Goal: Use online tool/utility: Utilize a website feature to perform a specific function

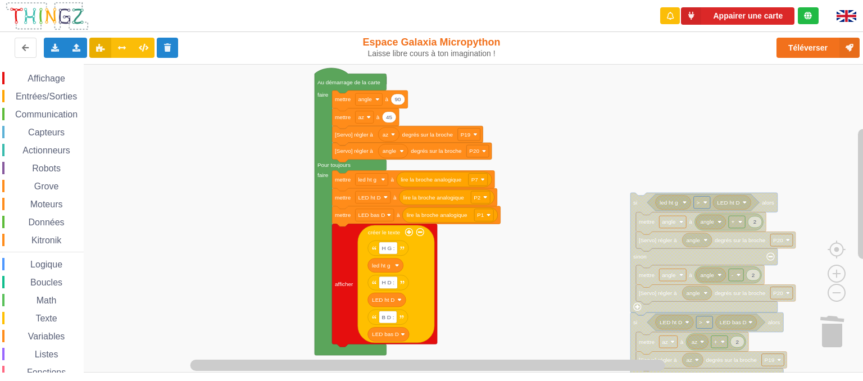
click at [47, 139] on div "Affichage Entrées/Sorties Communication Capteurs Actionneurs Robots Grove Moteu…" at bounding box center [42, 240] width 84 height 337
click at [47, 134] on span "Capteurs" at bounding box center [46, 133] width 40 height 10
click at [572, 131] on div "Affichage Entrées/Sorties Communication Capteurs Actionneurs Robots Grove Moteu…" at bounding box center [435, 218] width 871 height 309
click at [51, 131] on span "Capteurs" at bounding box center [46, 133] width 40 height 10
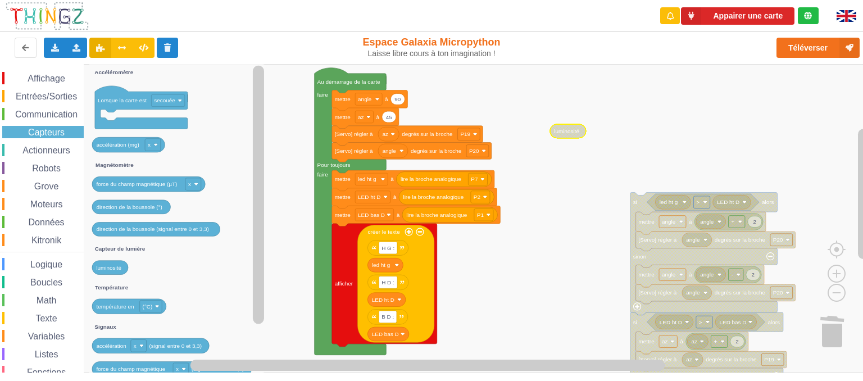
click at [226, 268] on icon "Espace de travail de Blocky" at bounding box center [178, 218] width 178 height 309
click at [37, 332] on span "Variables" at bounding box center [46, 337] width 40 height 10
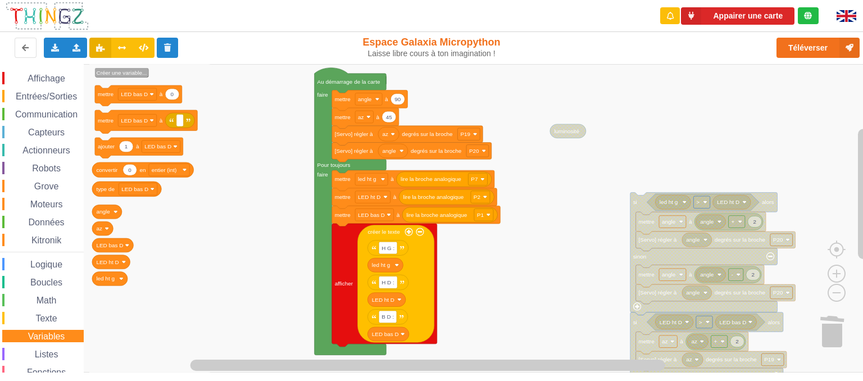
click at [121, 74] on text "Créer une variable..." at bounding box center [122, 73] width 51 height 6
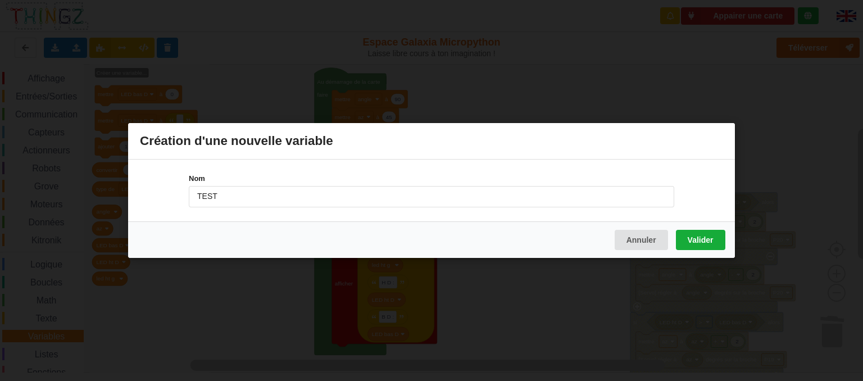
type input "TEST"
click at [701, 239] on button "Valider" at bounding box center [700, 240] width 49 height 20
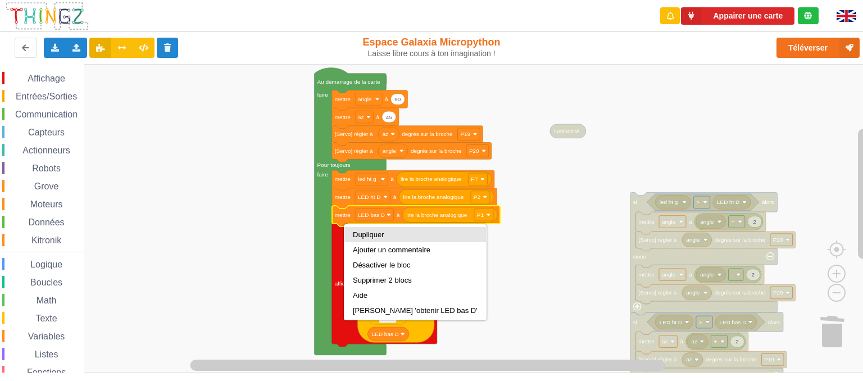
click at [354, 234] on div "Dupliquer" at bounding box center [415, 234] width 125 height 8
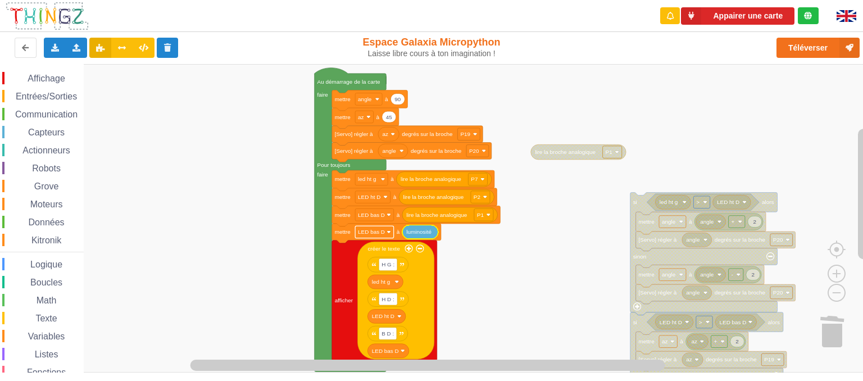
click at [377, 232] on text "LED bas D" at bounding box center [371, 232] width 27 height 6
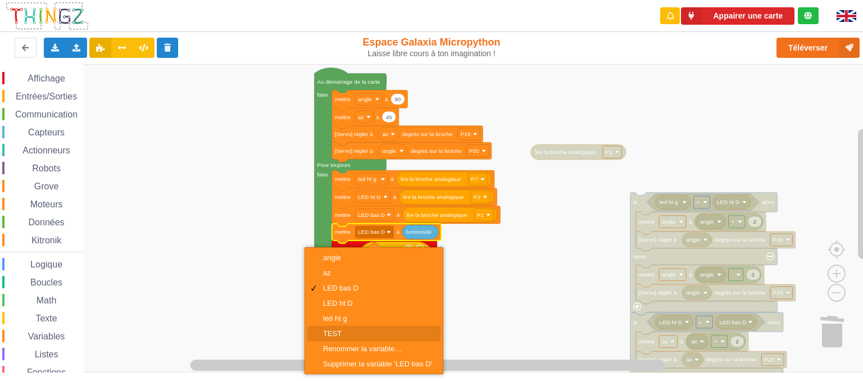
click at [333, 333] on div "TEST" at bounding box center [377, 333] width 109 height 8
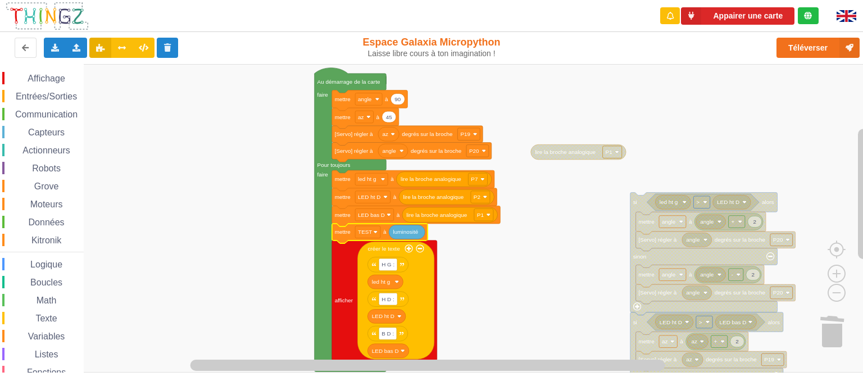
click at [537, 265] on rect "Espace de travail de Blocky" at bounding box center [435, 218] width 871 height 309
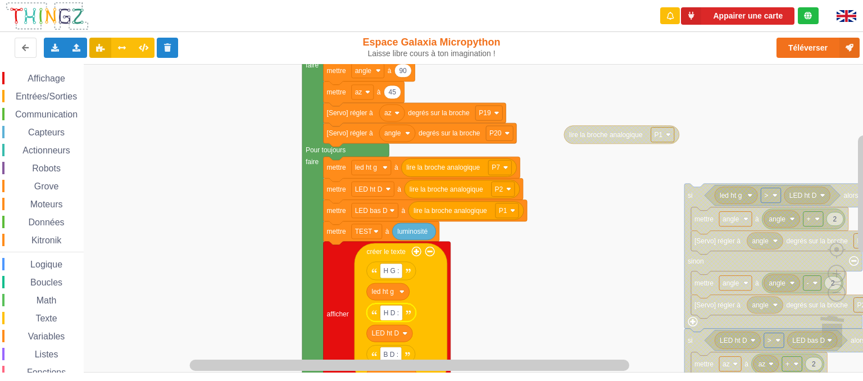
click at [384, 314] on input "H D :" at bounding box center [391, 313] width 22 height 15
type input "H D :"
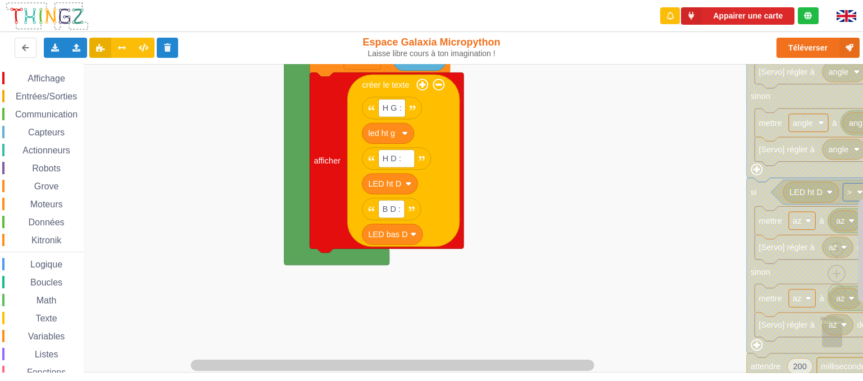
click at [636, 179] on rect "Espace de travail de Blocky" at bounding box center [435, 218] width 871 height 309
click at [380, 211] on input "B D :" at bounding box center [392, 210] width 26 height 18
type input "B D :"
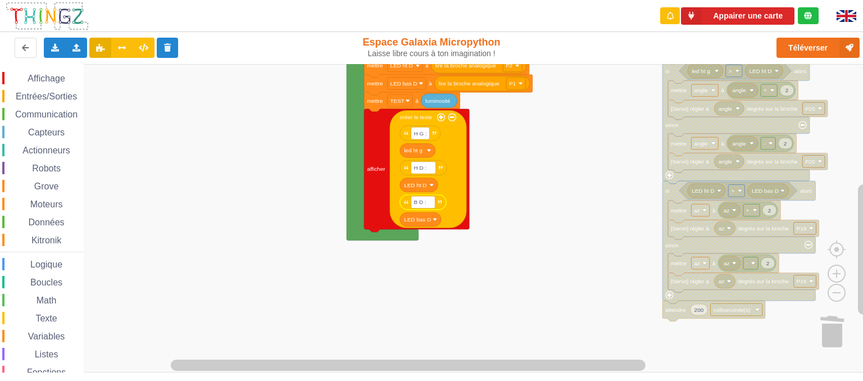
click at [493, 170] on rect "Espace de travail de Blocky" at bounding box center [435, 218] width 871 height 309
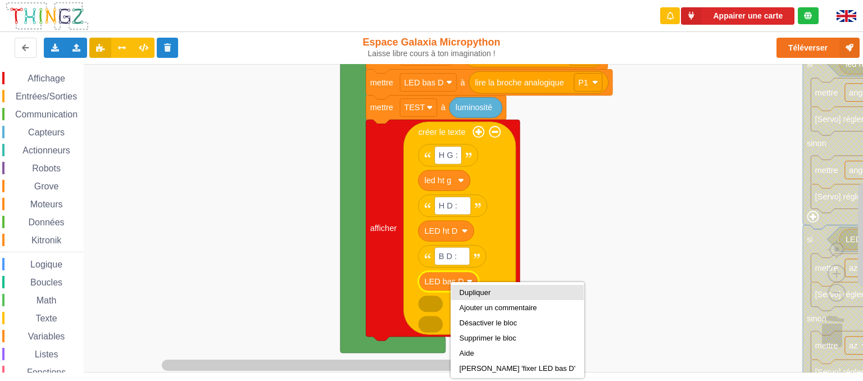
click at [466, 289] on div "Dupliquer" at bounding box center [518, 292] width 116 height 8
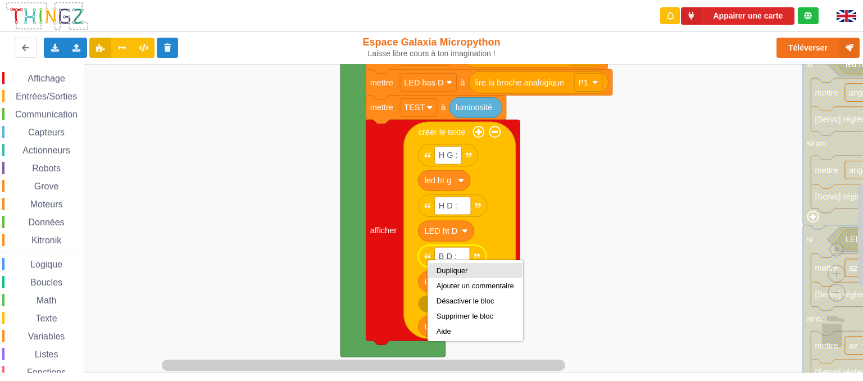
click at [438, 271] on div "Dupliquer" at bounding box center [476, 270] width 78 height 8
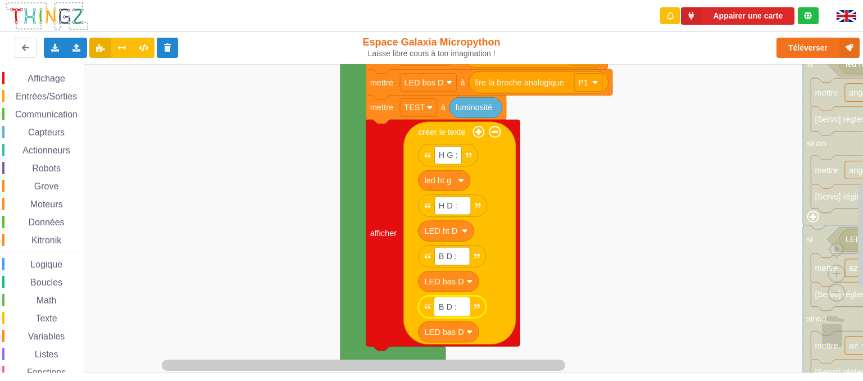
click at [451, 311] on text "B D :" at bounding box center [448, 306] width 18 height 9
click at [450, 307] on input "B D :" at bounding box center [452, 307] width 35 height 18
type input "TEST :"
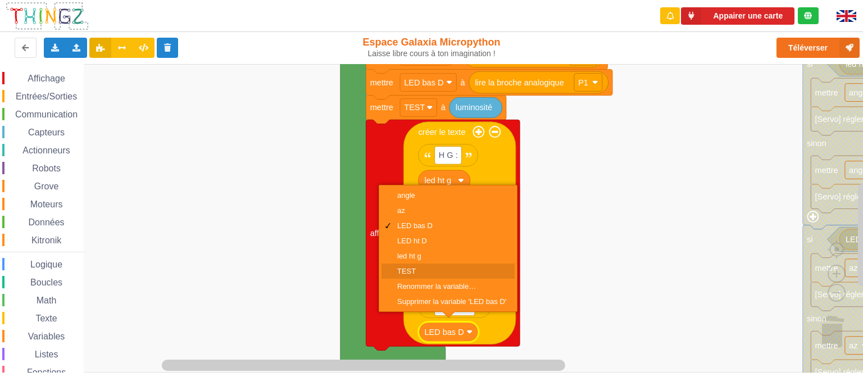
click at [416, 269] on div "TEST" at bounding box center [451, 271] width 109 height 8
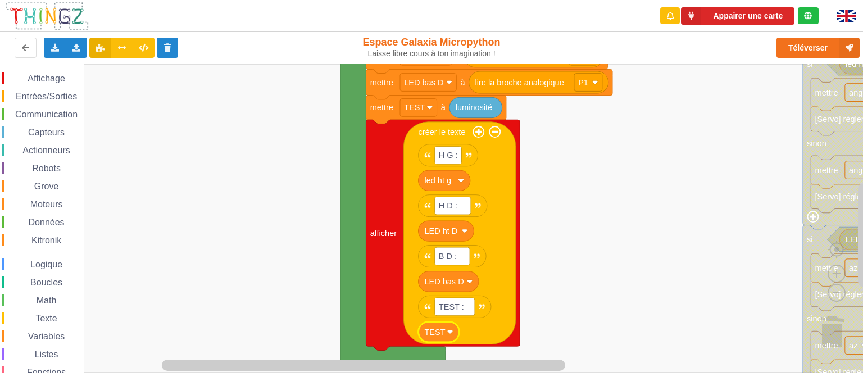
click at [643, 226] on rect "Espace de travail de Blocky" at bounding box center [435, 218] width 871 height 309
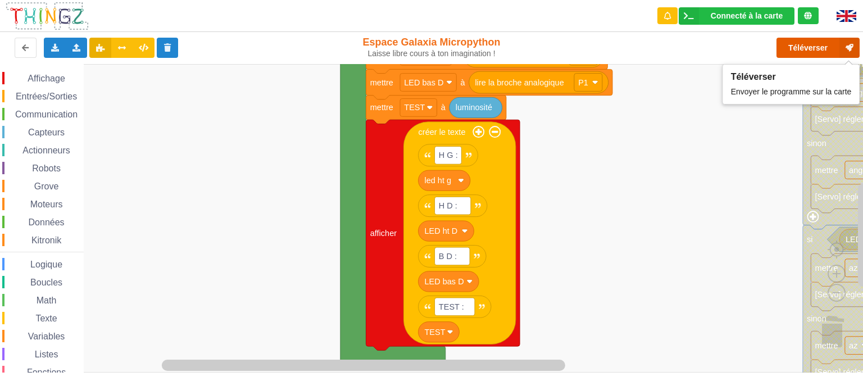
click at [819, 46] on button "Téléverser" at bounding box center [818, 48] width 83 height 20
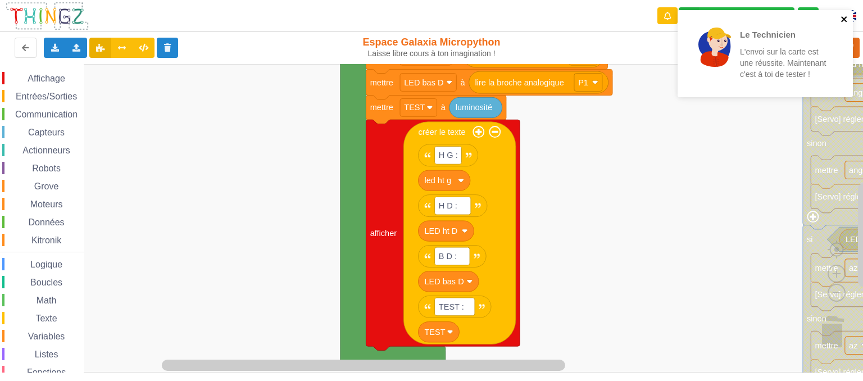
click at [846, 22] on icon "close" at bounding box center [845, 19] width 8 height 9
